Goal: Transaction & Acquisition: Obtain resource

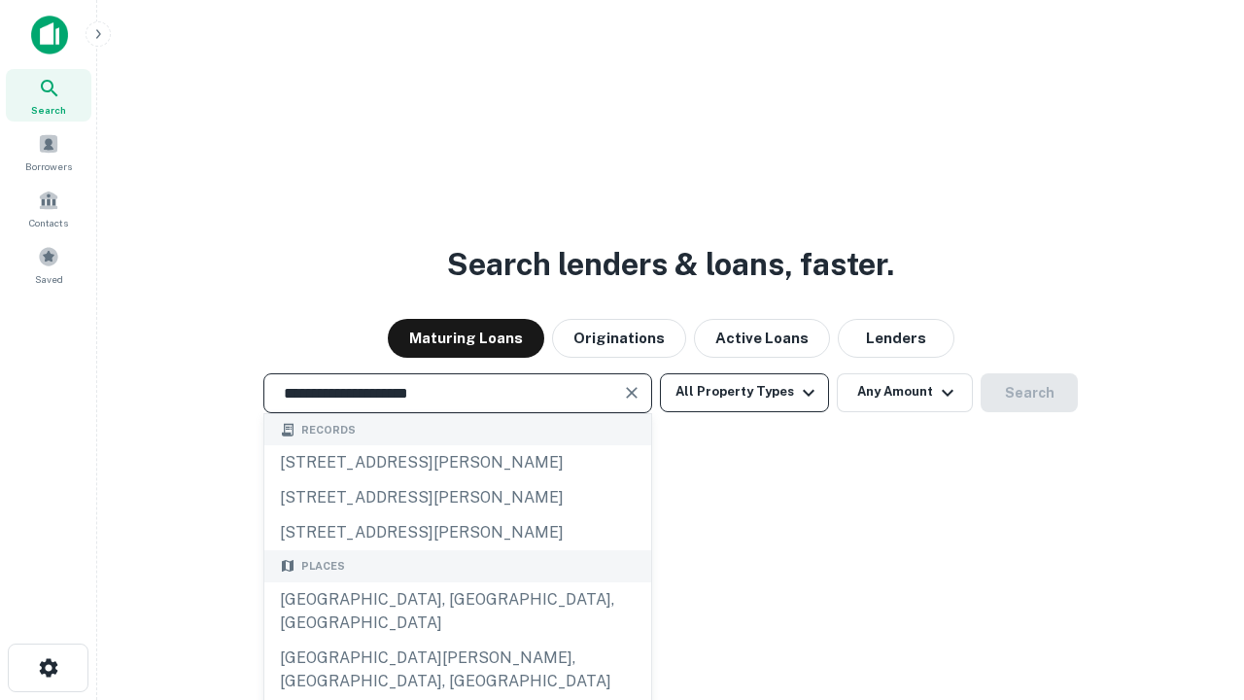
click at [457, 641] on div "[GEOGRAPHIC_DATA], [GEOGRAPHIC_DATA], [GEOGRAPHIC_DATA]" at bounding box center [457, 611] width 387 height 58
click at [745, 392] on button "All Property Types" at bounding box center [744, 392] width 169 height 39
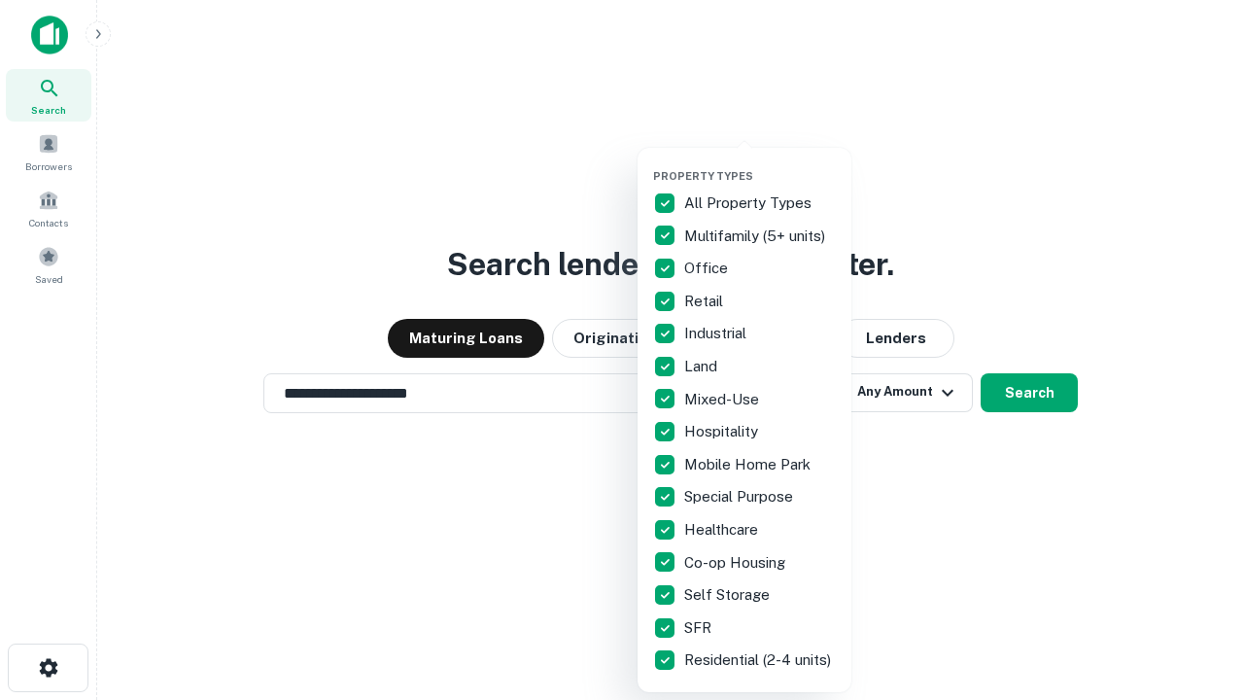
type input "**********"
click at [760, 163] on button "button" at bounding box center [760, 163] width 214 height 1
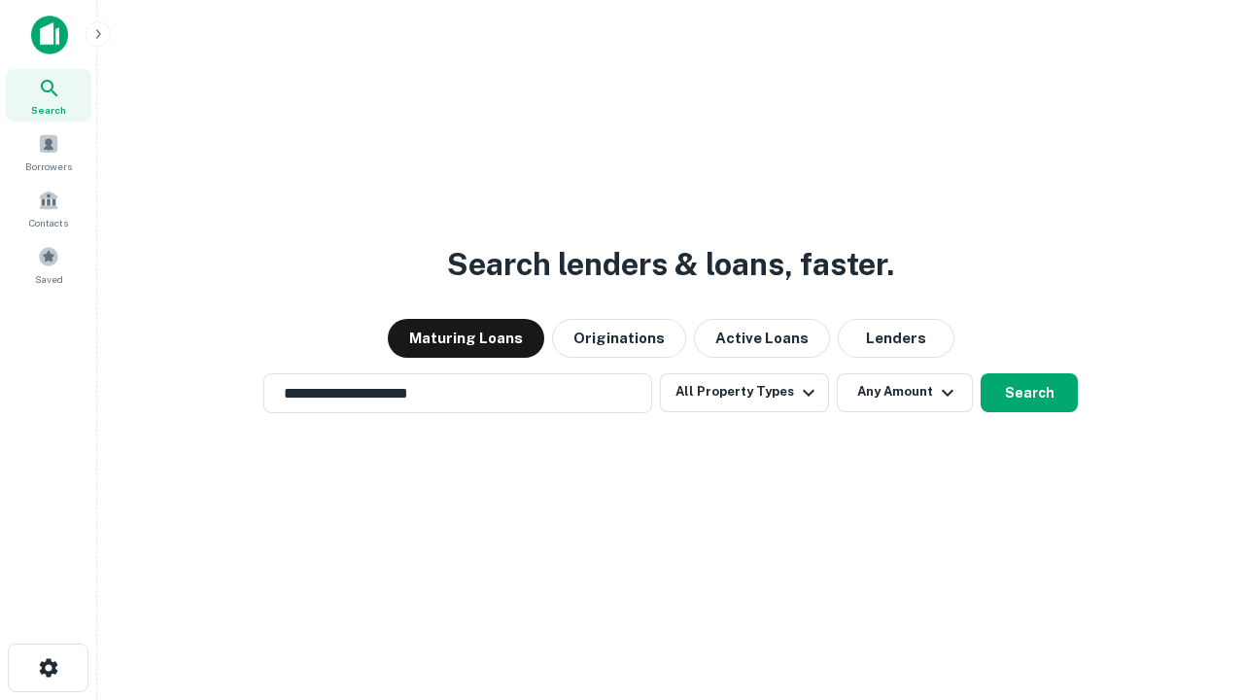
scroll to position [30, 0]
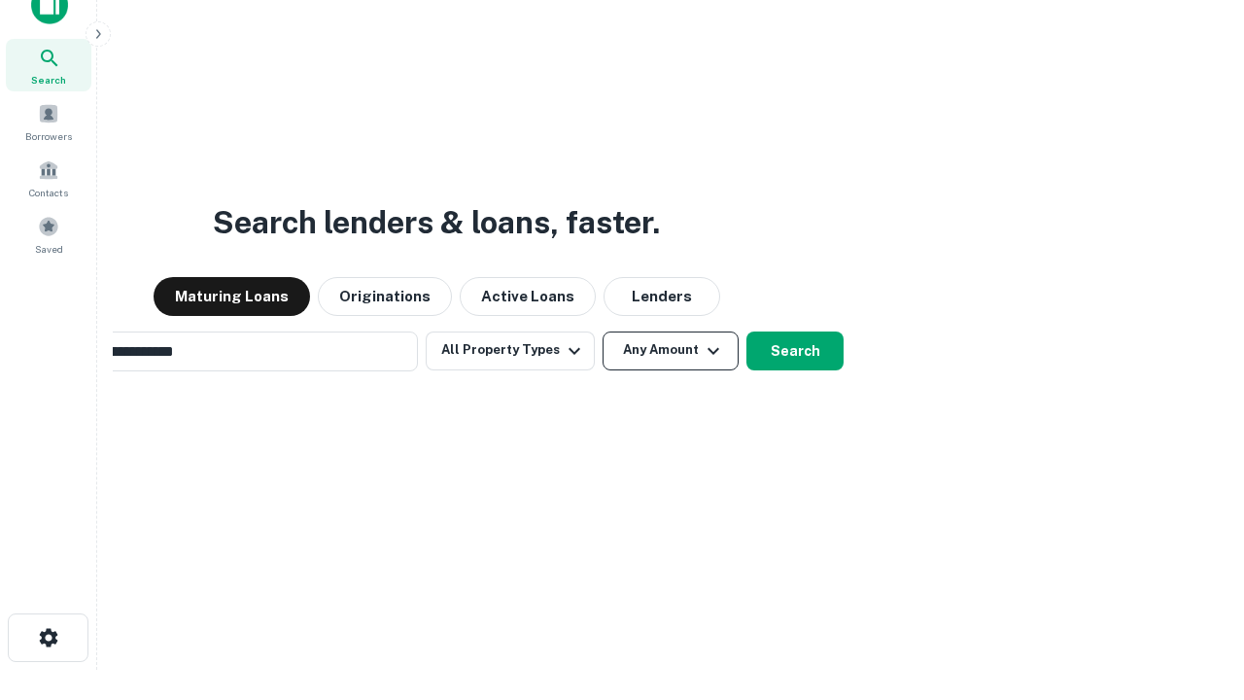
click at [603, 331] on button "Any Amount" at bounding box center [671, 350] width 136 height 39
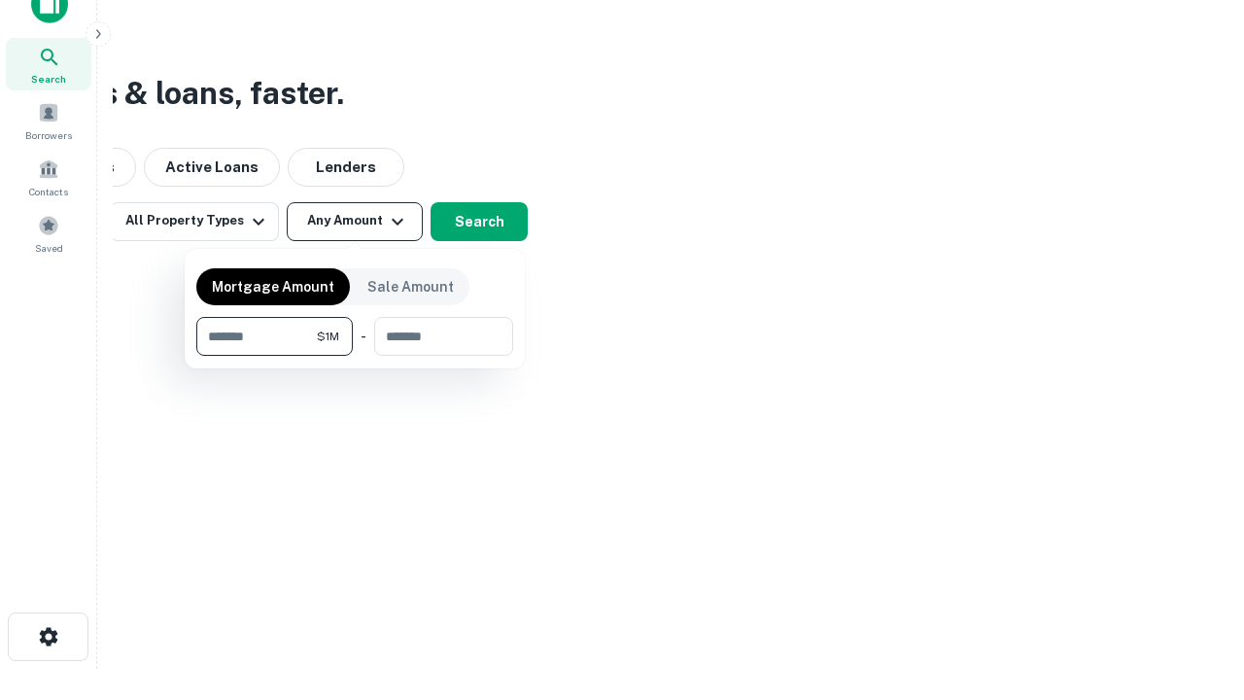
type input "*******"
click at [355, 356] on button "button" at bounding box center [354, 356] width 317 height 1
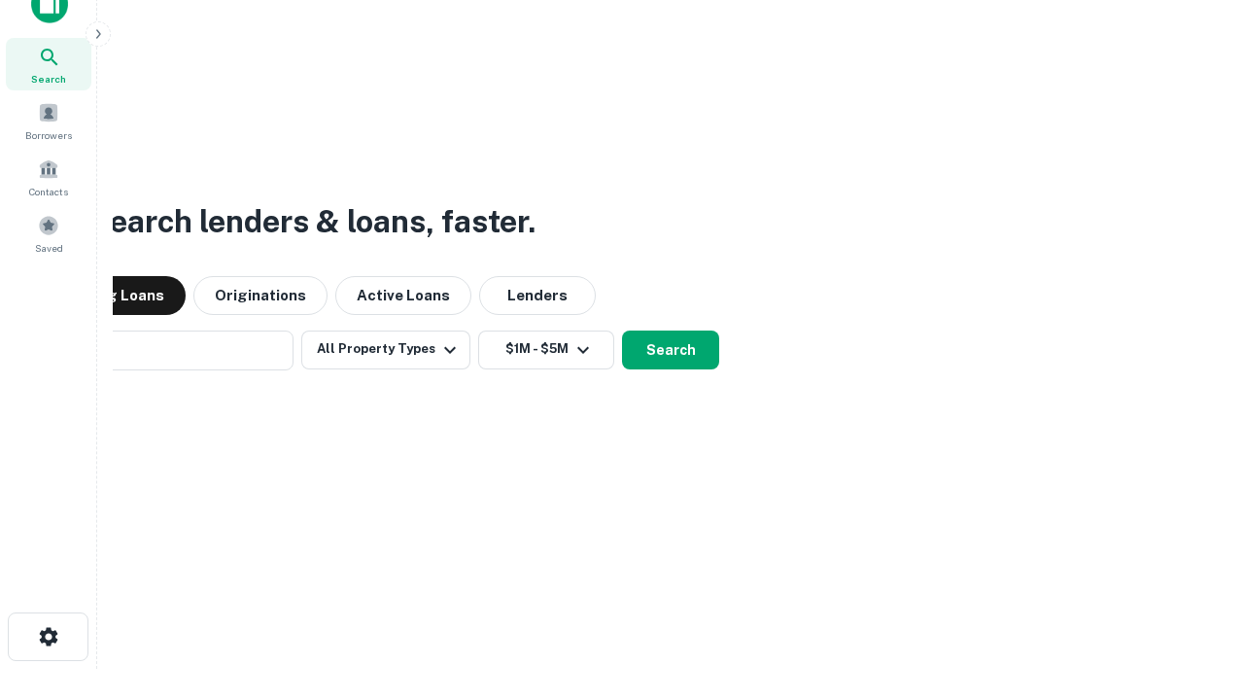
scroll to position [30, 0]
click at [622, 331] on button "Search" at bounding box center [670, 350] width 97 height 39
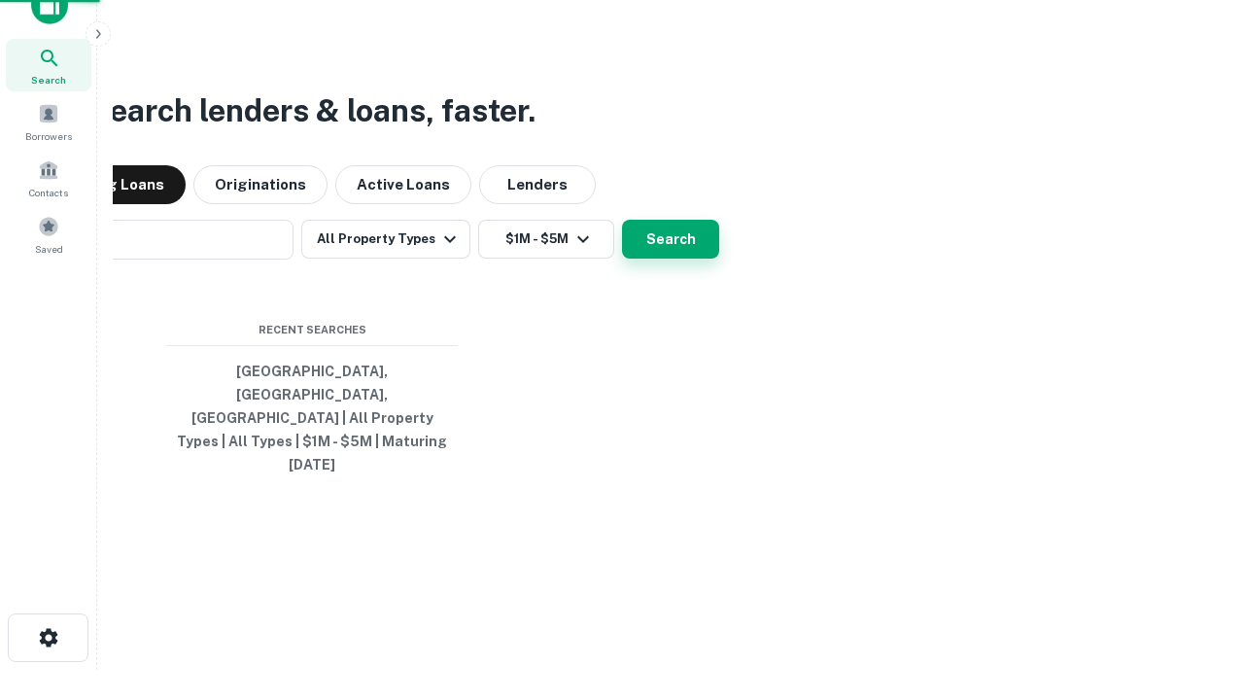
scroll to position [31, 0]
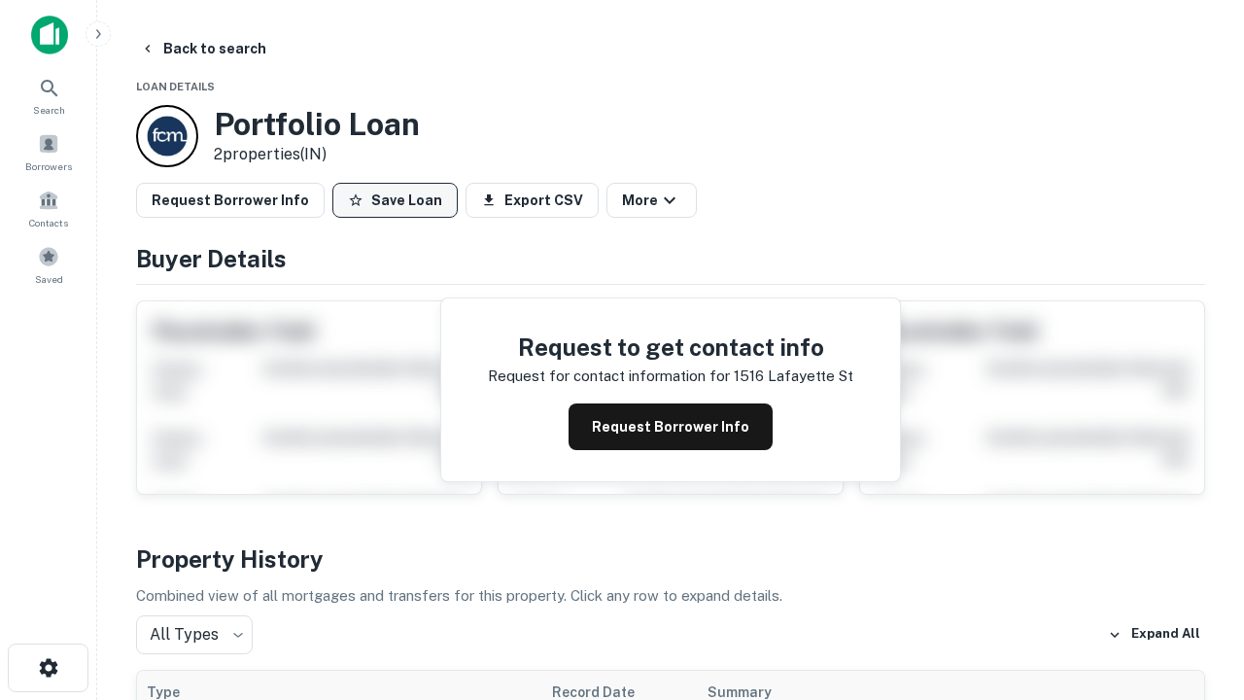
click at [395, 200] on button "Save Loan" at bounding box center [394, 200] width 125 height 35
click at [400, 200] on button "Loan Saved" at bounding box center [399, 200] width 134 height 35
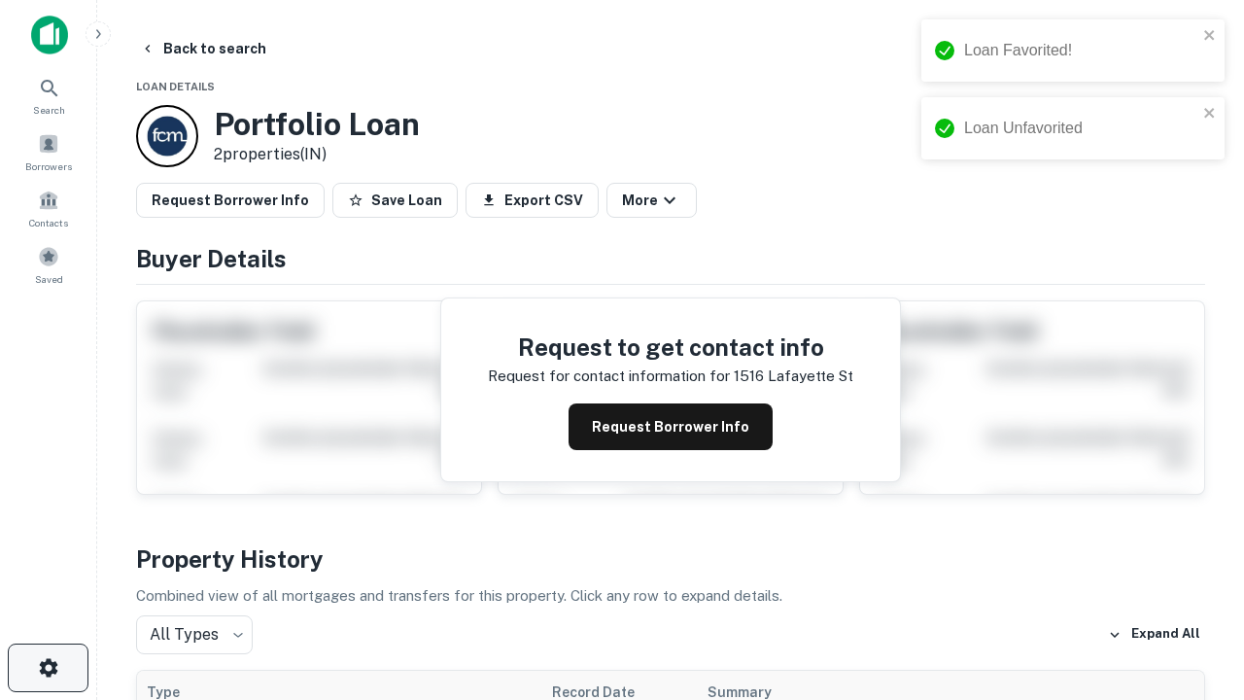
click at [48, 668] on icon "button" at bounding box center [48, 667] width 23 height 23
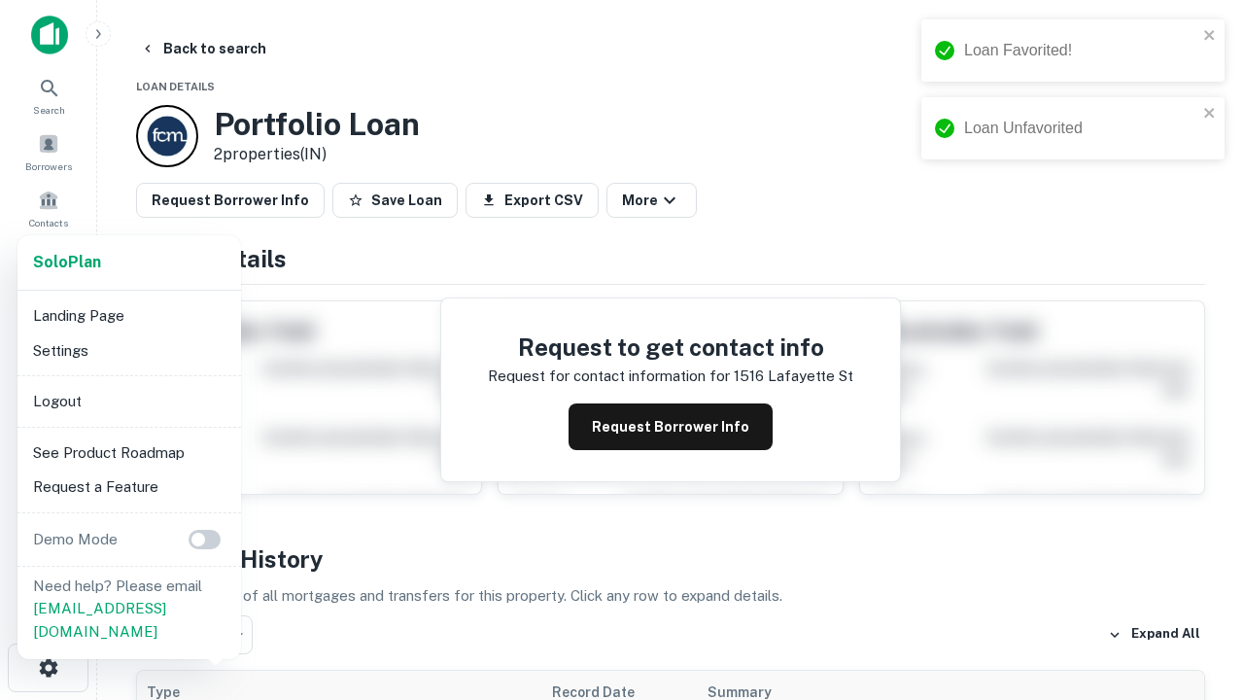
click at [128, 401] on li "Logout" at bounding box center [129, 401] width 208 height 35
